Goal: Use online tool/utility: Utilize a website feature to perform a specific function

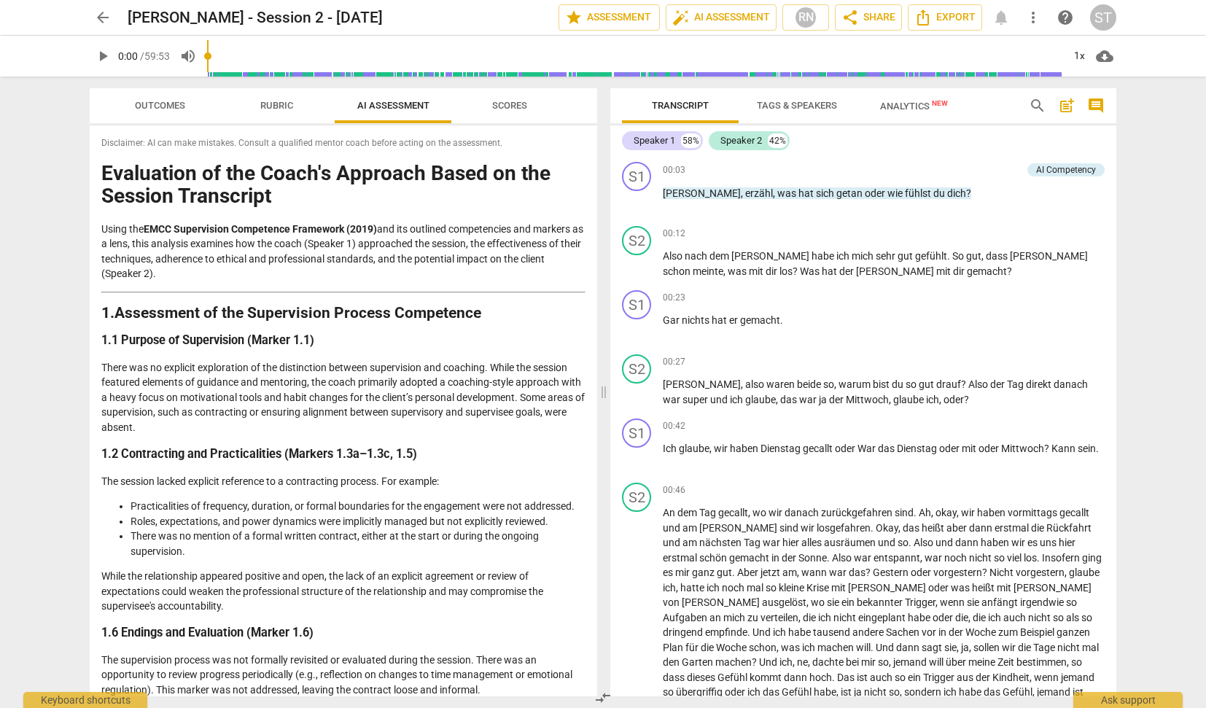
click at [104, 172] on h1 "Evaluation of the Coach's Approach Based on the Session Transcript" at bounding box center [343, 185] width 484 height 45
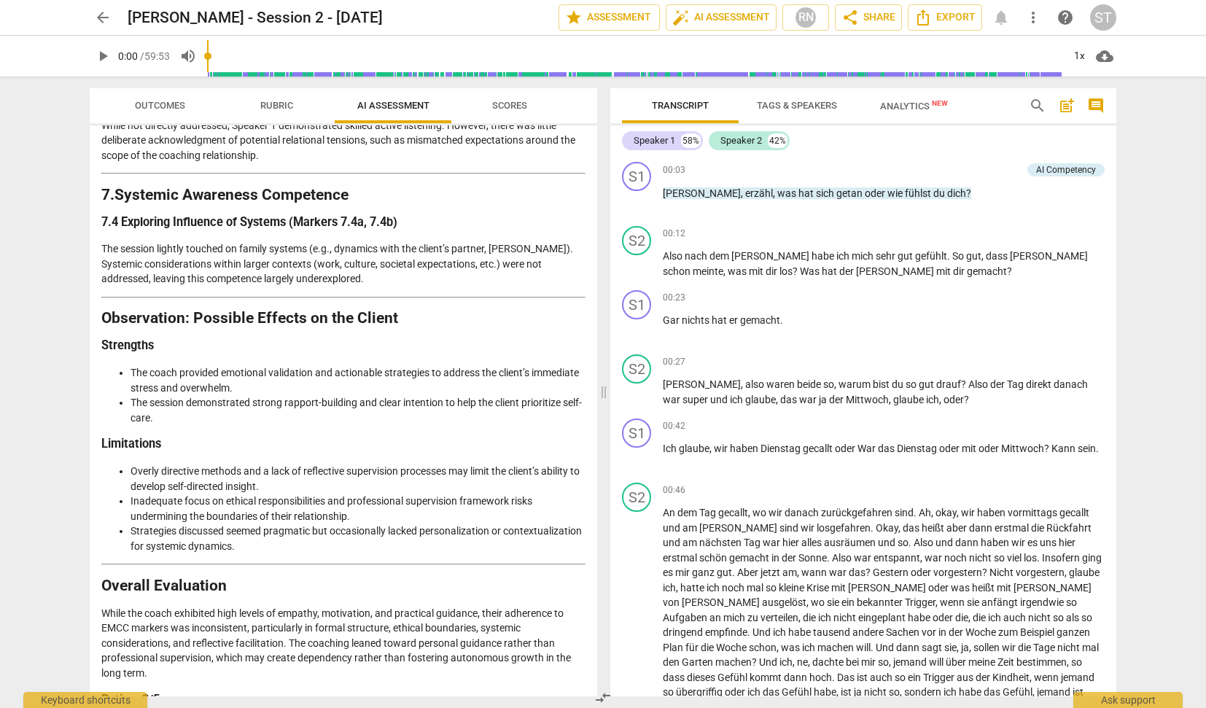
scroll to position [2081, 0]
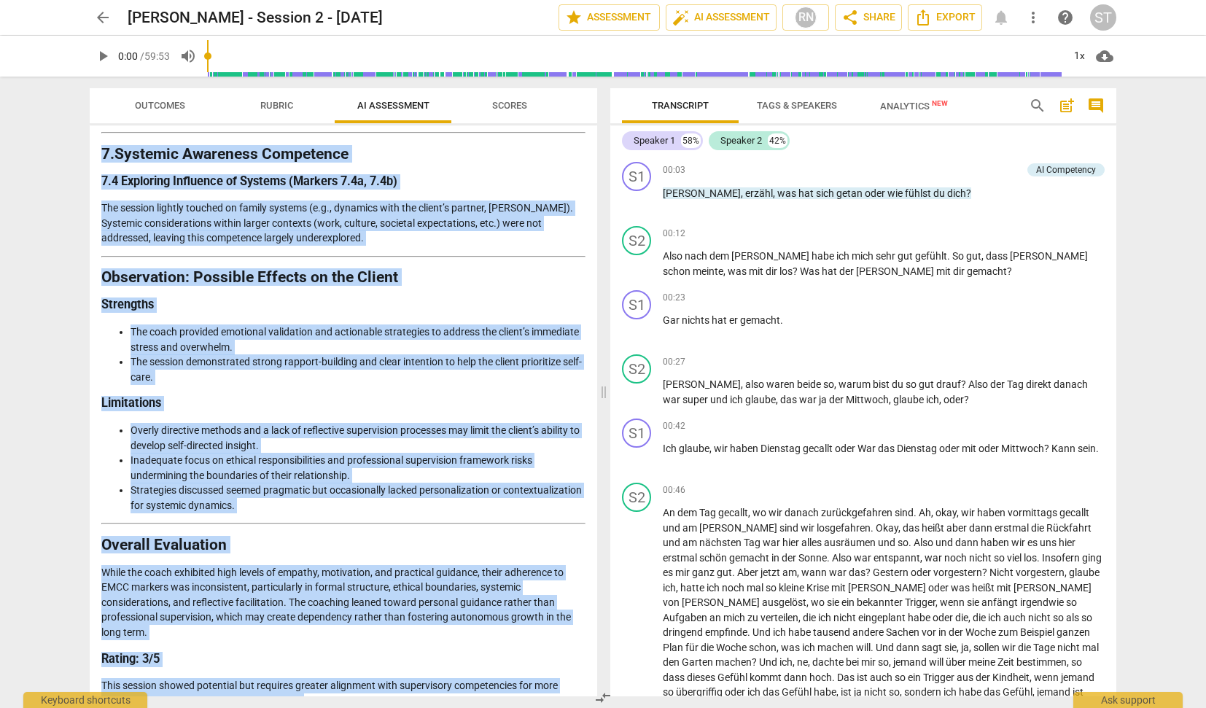
drag, startPoint x: 104, startPoint y: 172, endPoint x: 338, endPoint y: 684, distance: 563.2
copy div "Loremipsum do sit Ametc'a Elitsedd Eiusm te inc Utlabor Etdolorema Aliqu eni AD…"
click at [106, 19] on span "arrow_back" at bounding box center [103, 18] width 18 height 18
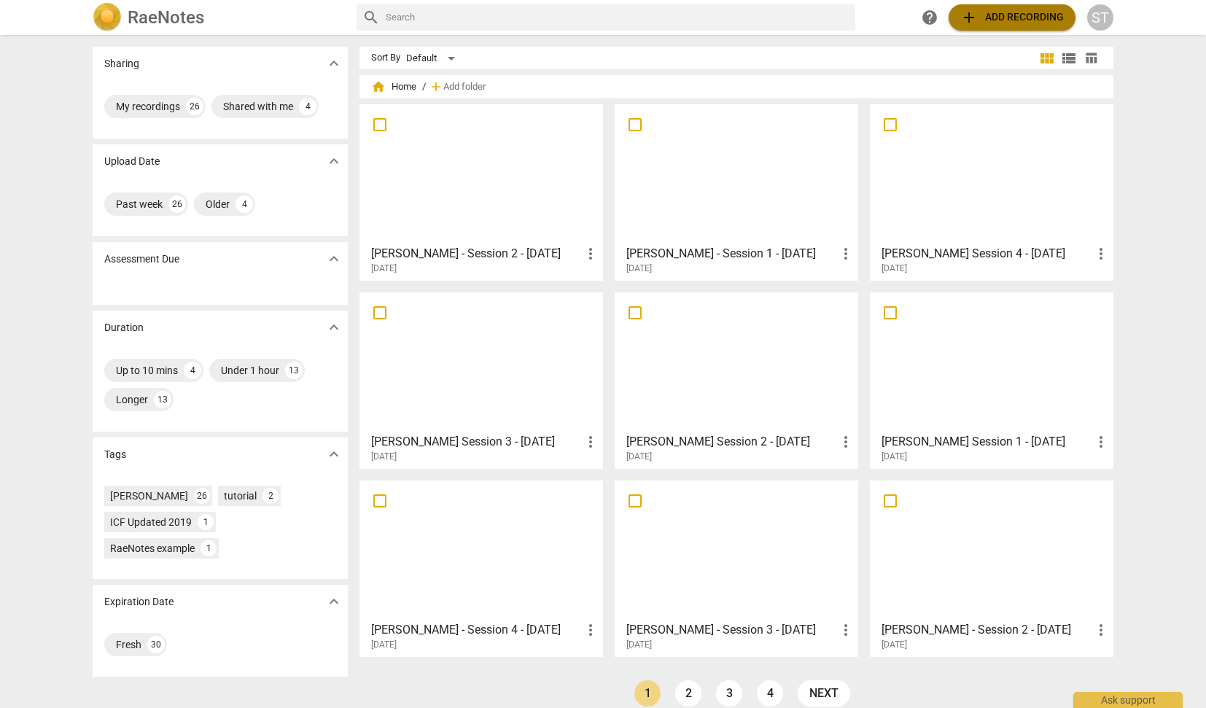
click at [983, 18] on span "add Add recording" at bounding box center [1012, 18] width 104 height 18
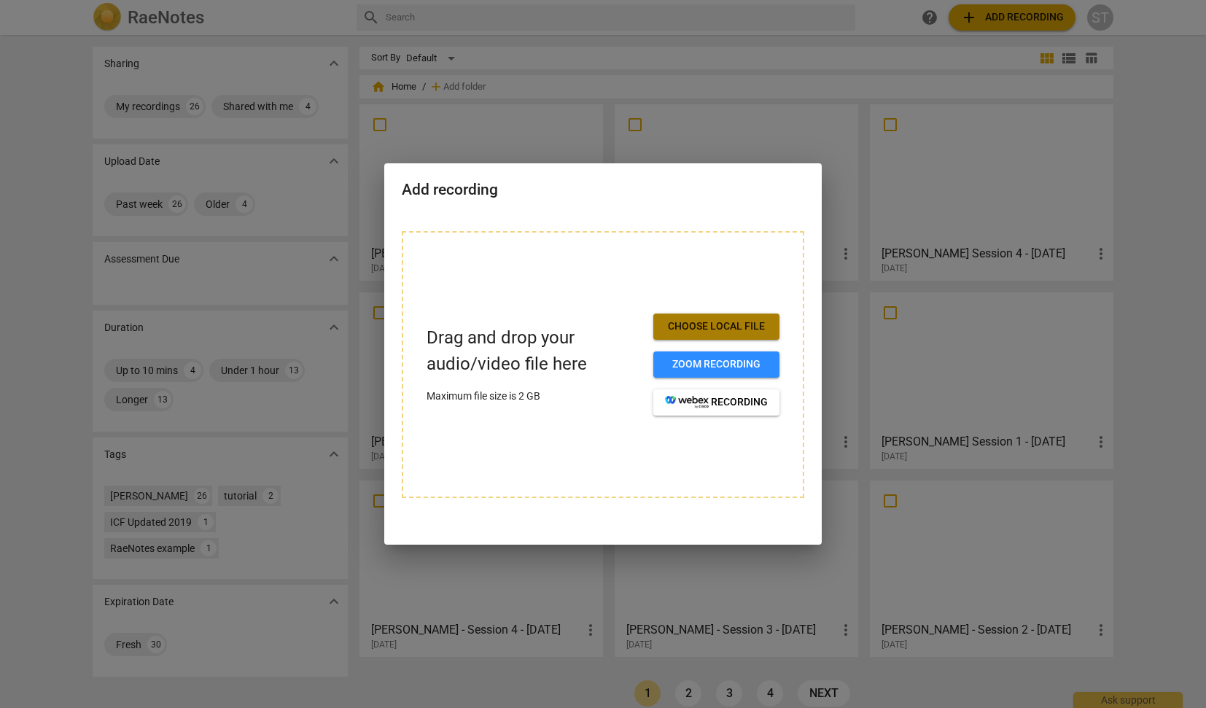
click at [748, 325] on span "Choose local file" at bounding box center [716, 326] width 103 height 15
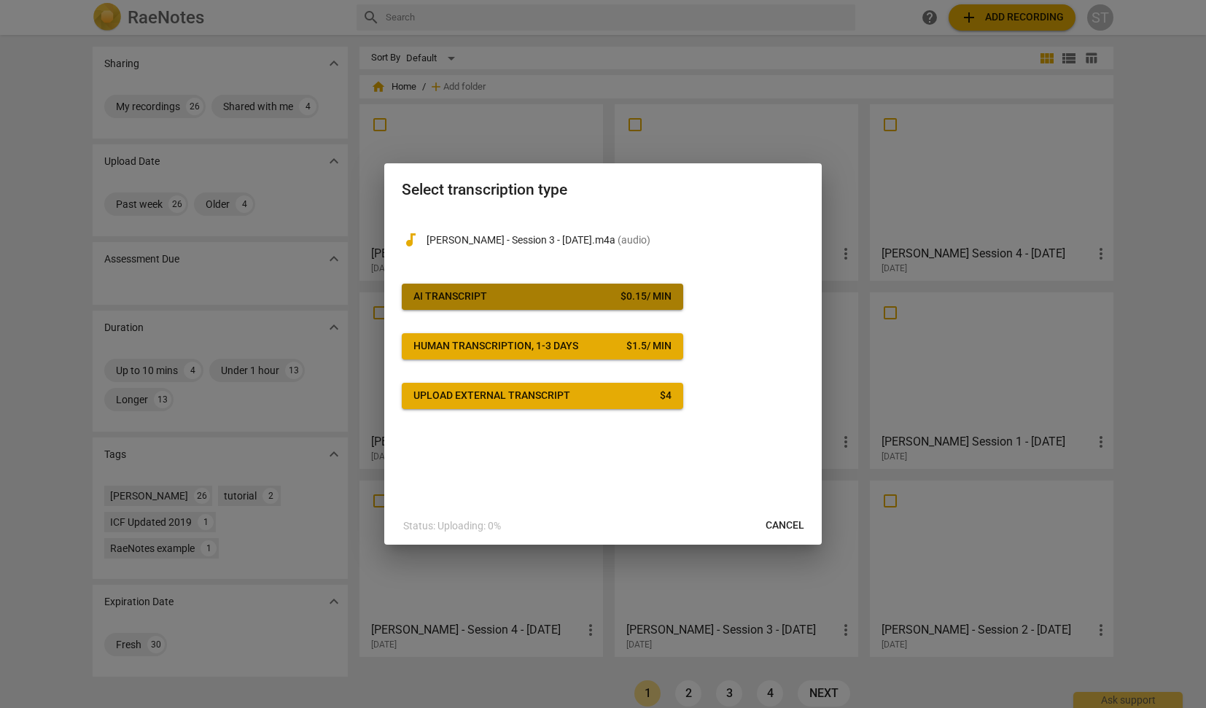
click at [606, 288] on button "AI Transcript $ 0.15 / min" at bounding box center [543, 297] width 282 height 26
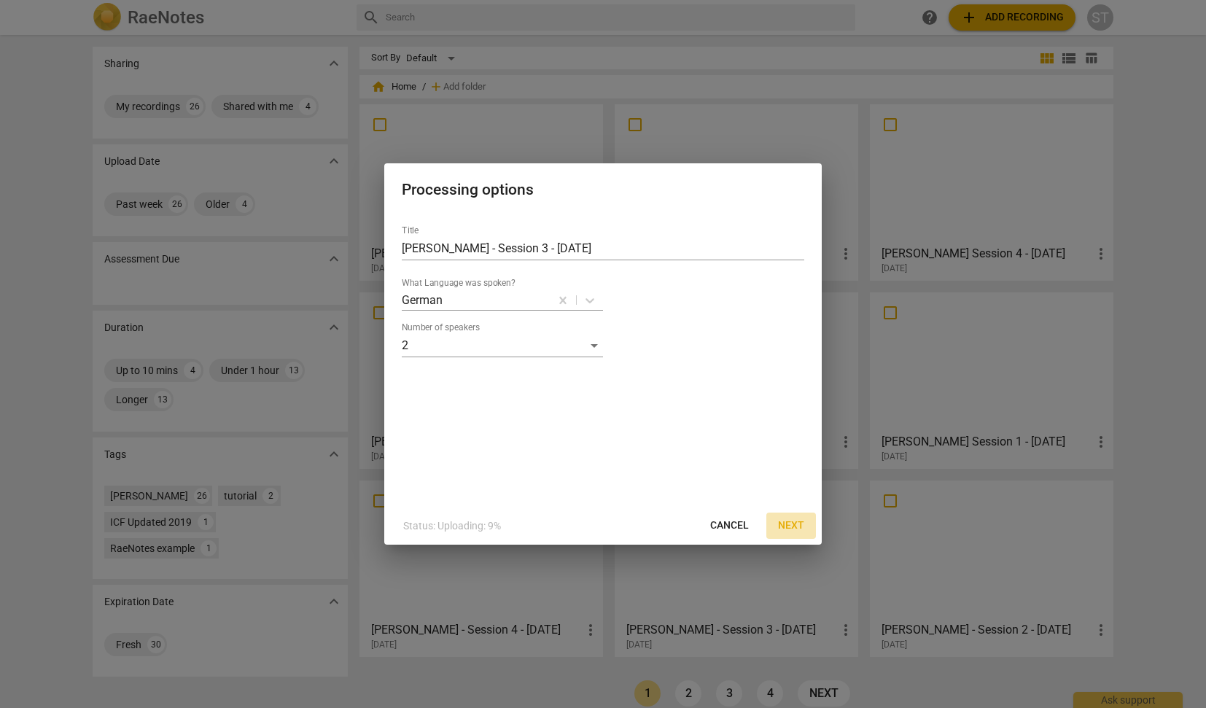
click at [790, 524] on span "Next" at bounding box center [791, 526] width 26 height 15
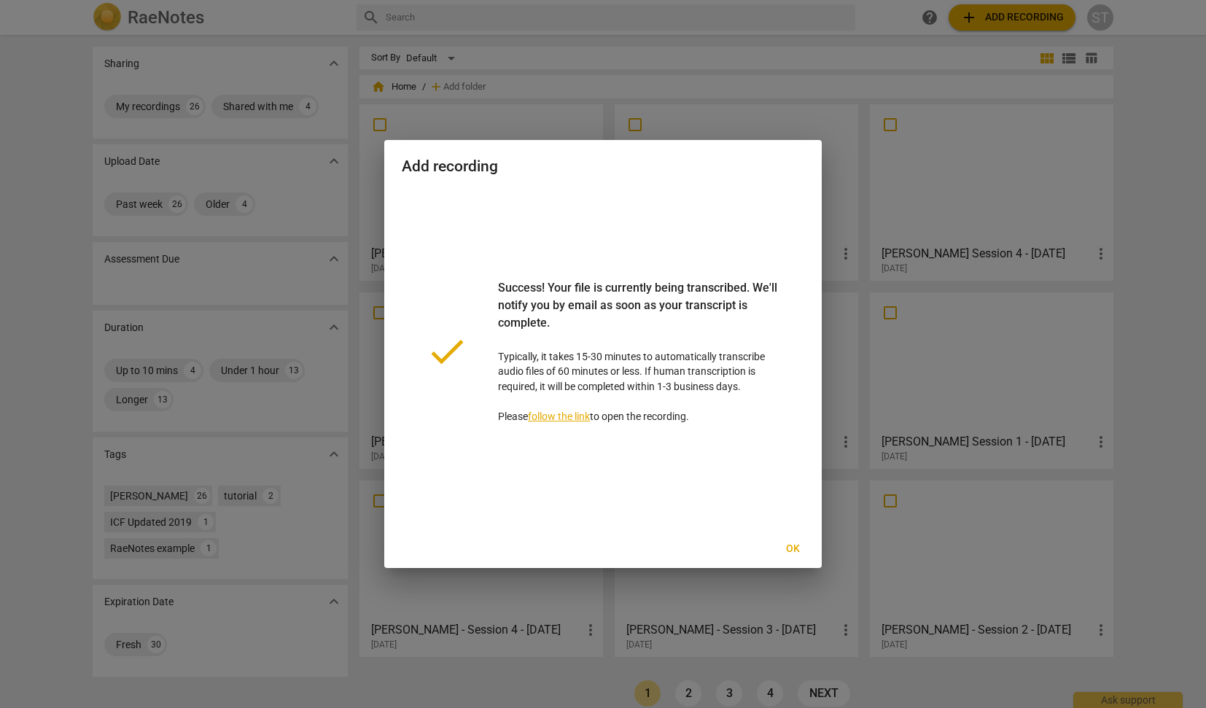
click at [798, 548] on span "Ok" at bounding box center [792, 549] width 23 height 15
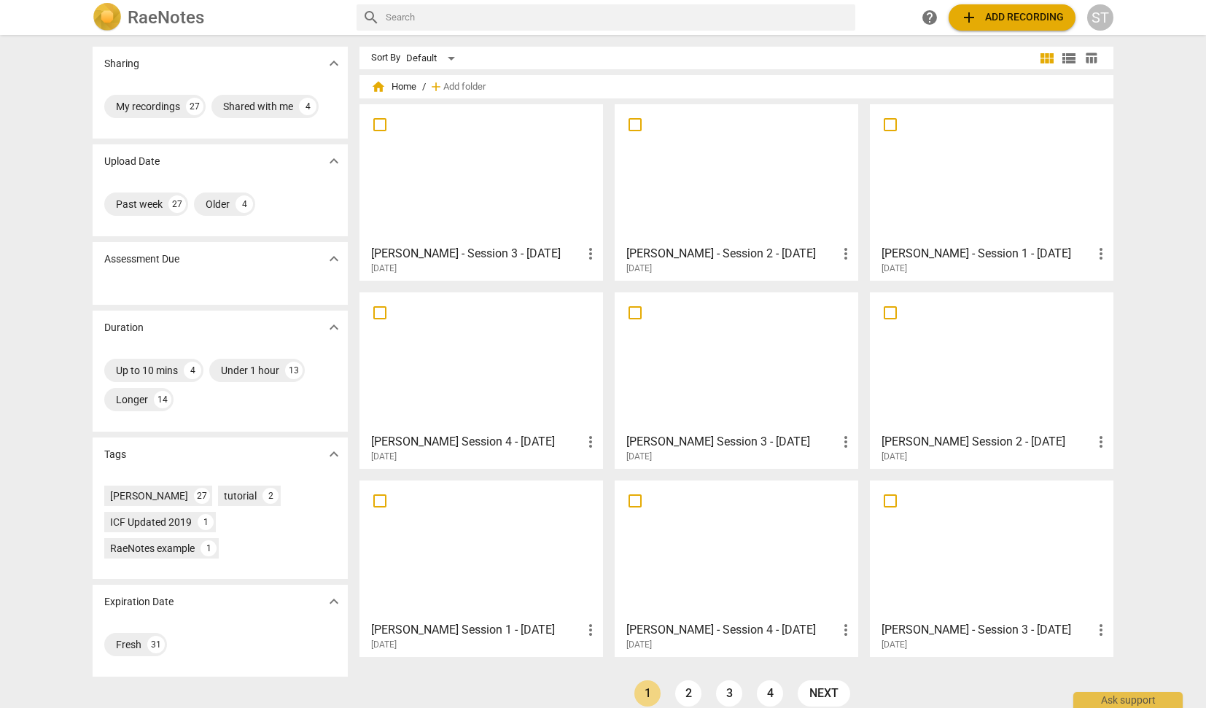
click at [560, 222] on div at bounding box center [481, 173] width 233 height 129
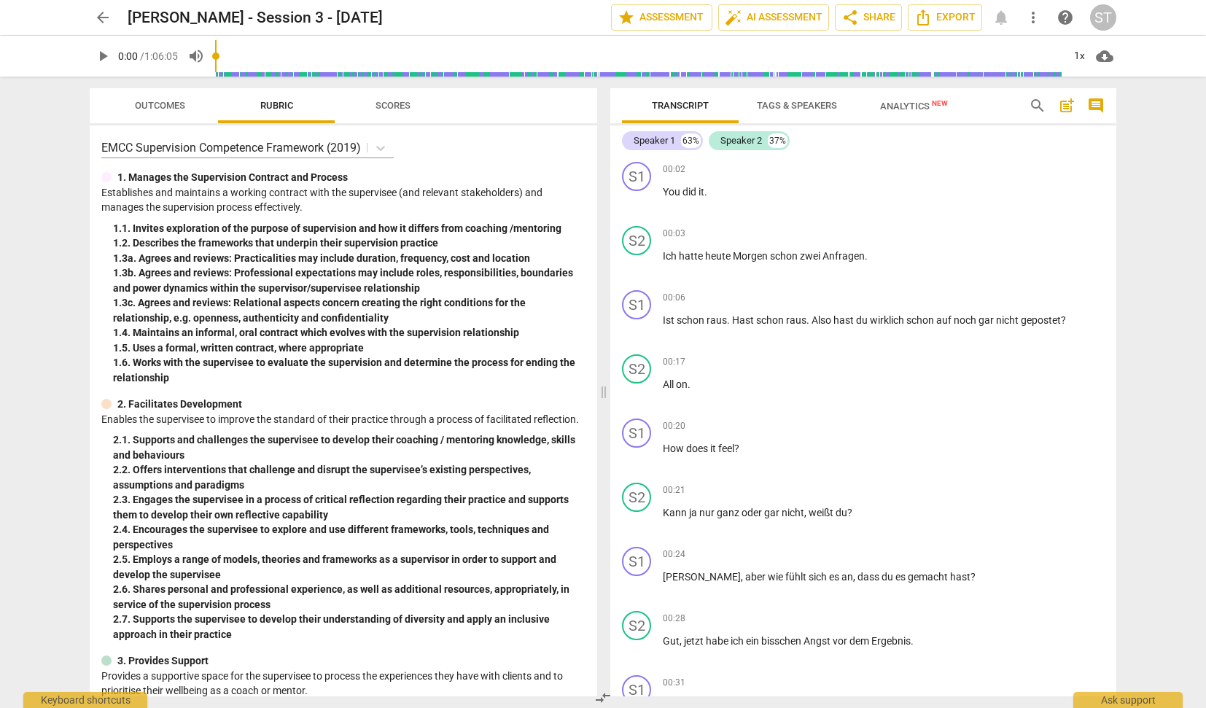
click at [1135, 448] on div "arrow_back [PERSON_NAME] - Session 3 - [DATE] edit star Assessment auto_fix_hig…" at bounding box center [603, 354] width 1206 height 708
click at [1108, 462] on div "S1 play_arrow pause 00:20 + Add competency keyboard_arrow_right How does it fee…" at bounding box center [863, 445] width 506 height 64
click at [767, 15] on span "auto_fix_high AI Assessment" at bounding box center [774, 18] width 98 height 18
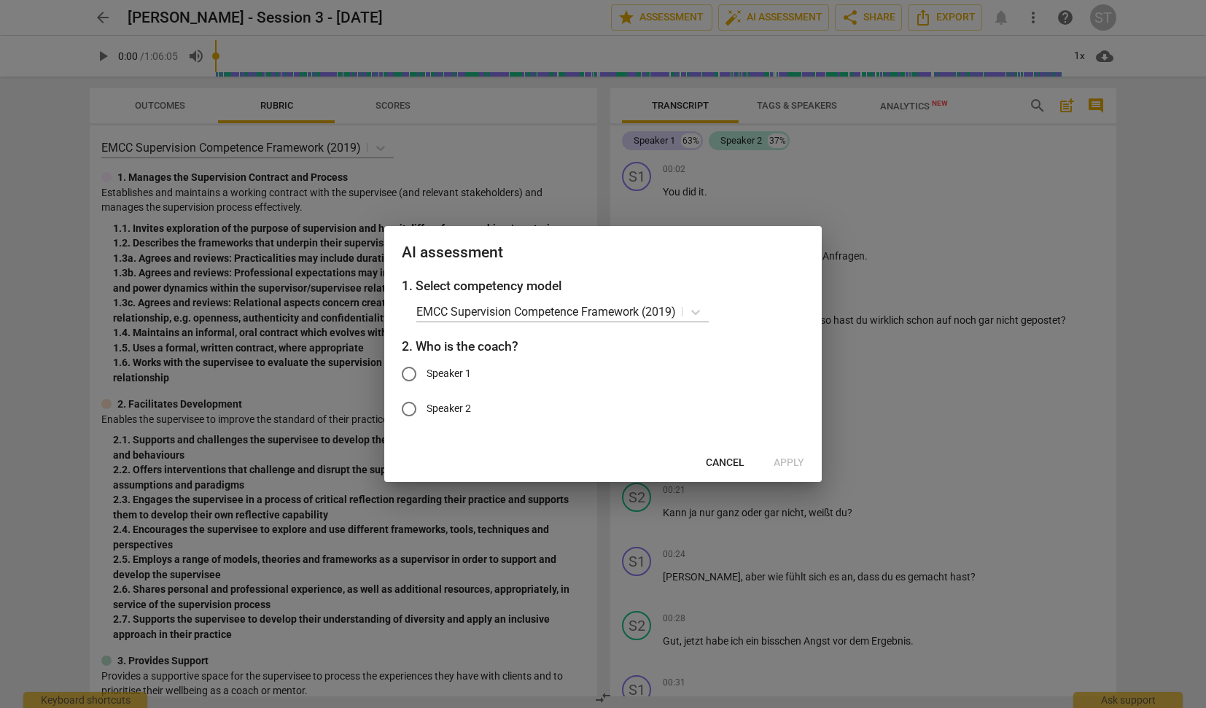
click at [408, 370] on input "Speaker 1" at bounding box center [409, 374] width 35 height 35
radio input "true"
click at [788, 459] on span "Apply" at bounding box center [789, 463] width 31 height 15
